Goal: Task Accomplishment & Management: Manage account settings

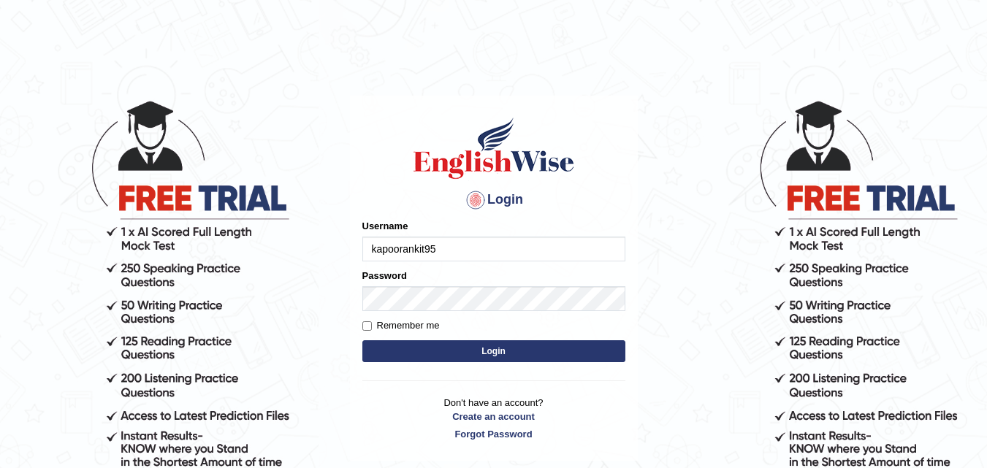
type input "kapoorankit95"
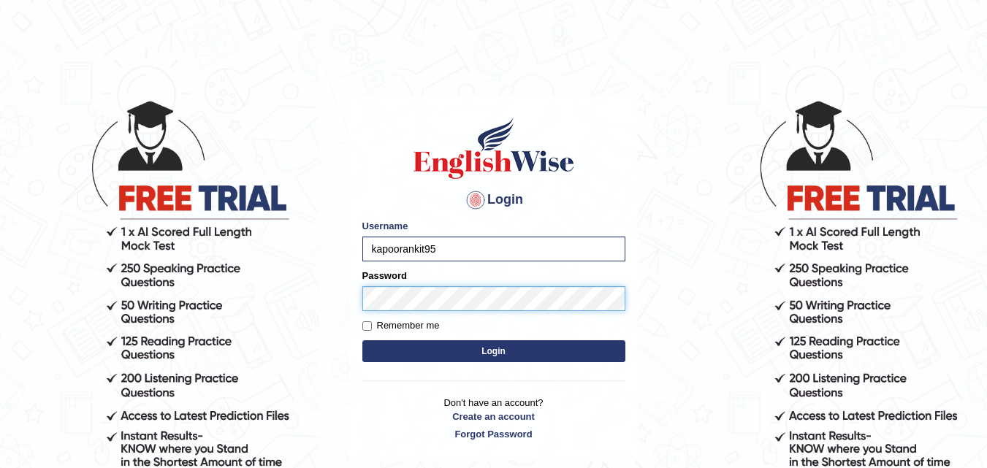
click at [362, 340] on button "Login" at bounding box center [493, 351] width 263 height 22
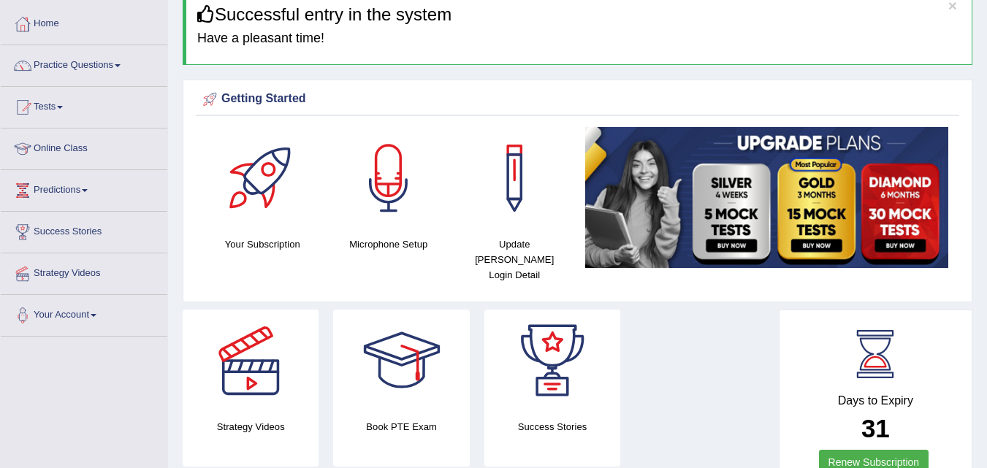
scroll to position [88, 0]
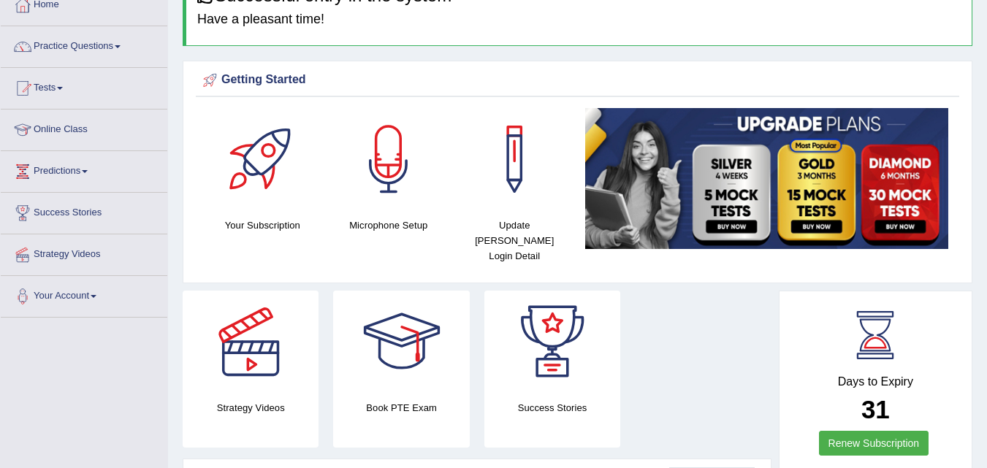
click at [370, 175] on div at bounding box center [388, 159] width 102 height 102
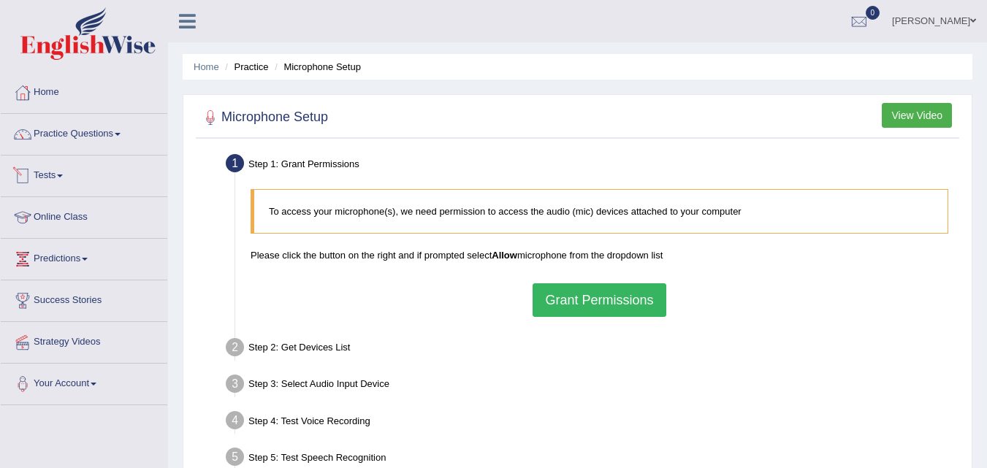
click at [61, 172] on link "Tests" at bounding box center [84, 174] width 166 height 37
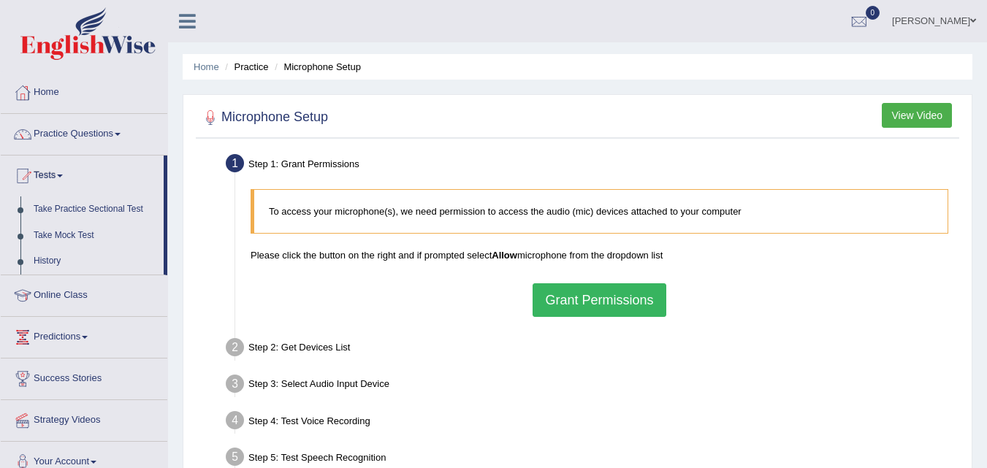
click at [72, 291] on link "Online Class" at bounding box center [84, 293] width 166 height 37
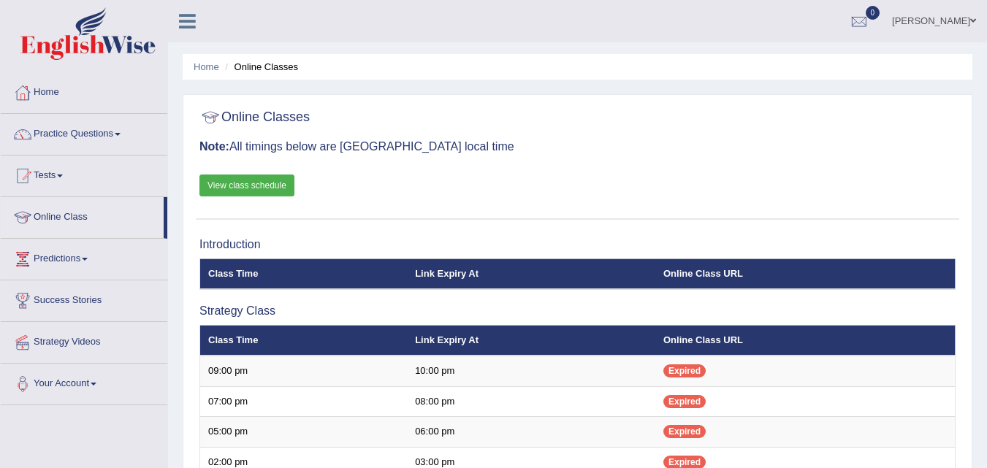
click at [245, 177] on link "View class schedule" at bounding box center [246, 186] width 95 height 22
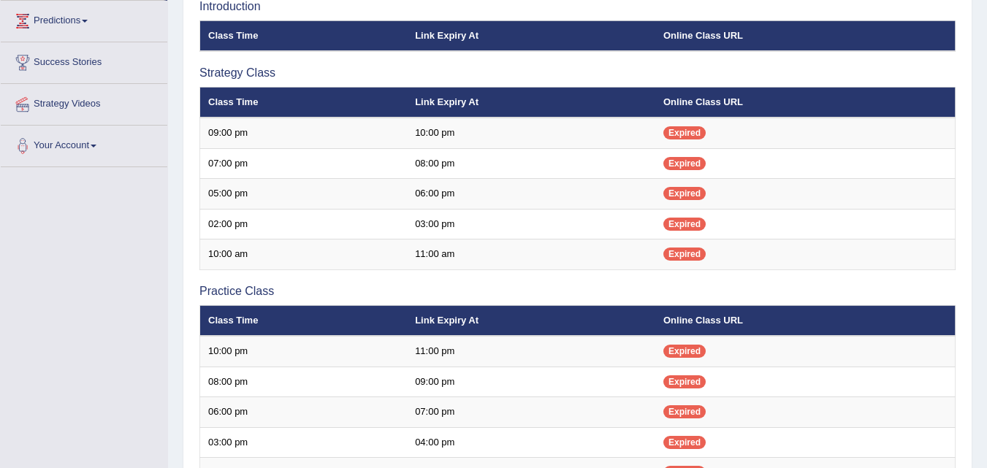
scroll to position [240, 0]
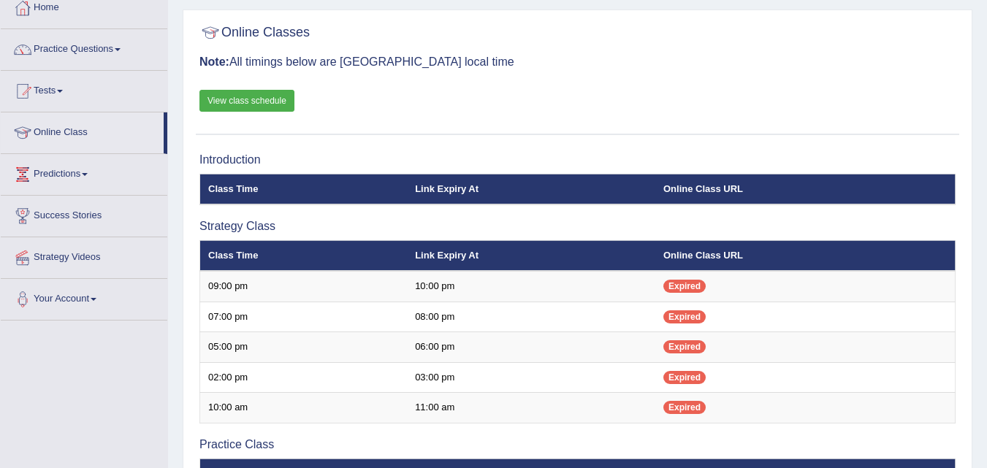
scroll to position [88, 0]
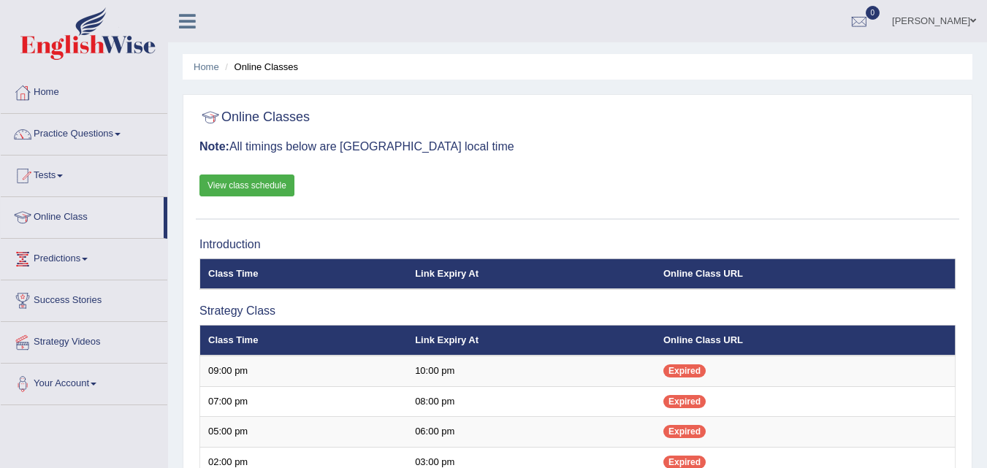
click at [977, 17] on link "Ankit Kapoor" at bounding box center [934, 19] width 106 height 38
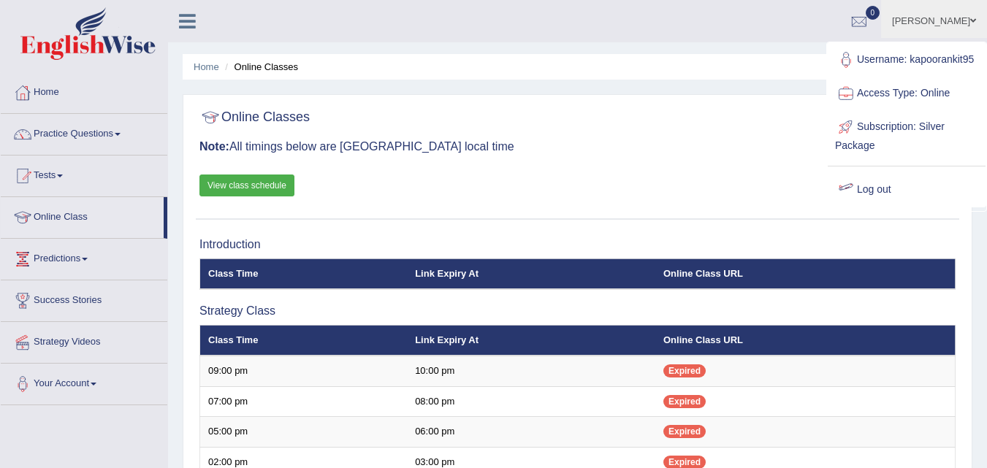
click at [889, 200] on link "Log out" at bounding box center [906, 190] width 158 height 34
